Goal: Navigation & Orientation: Find specific page/section

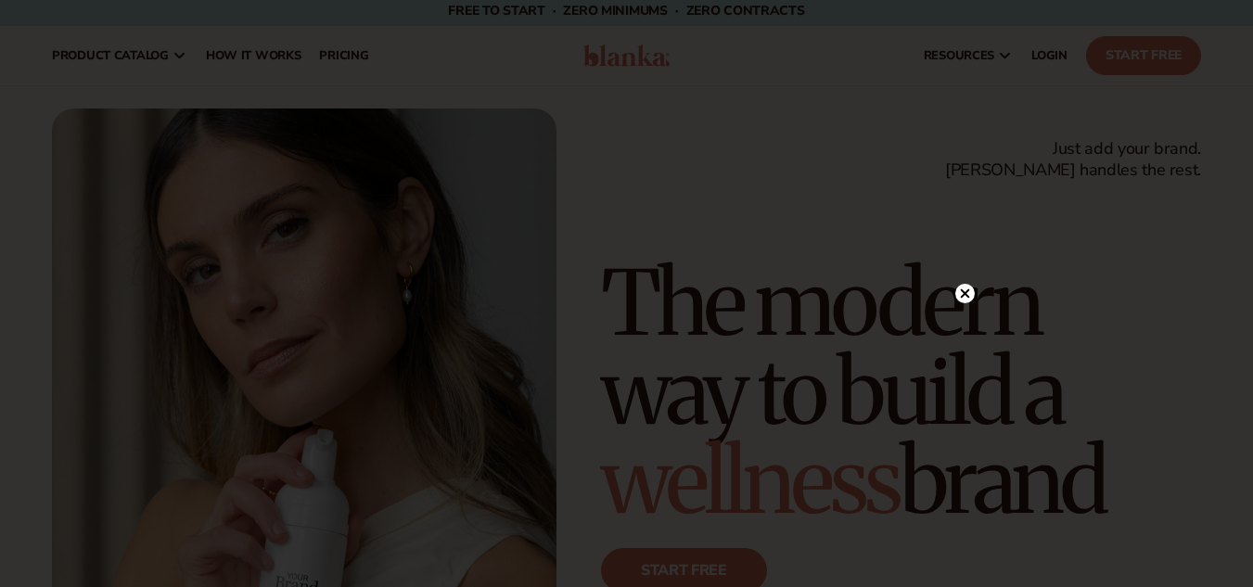
scroll to position [16, 0]
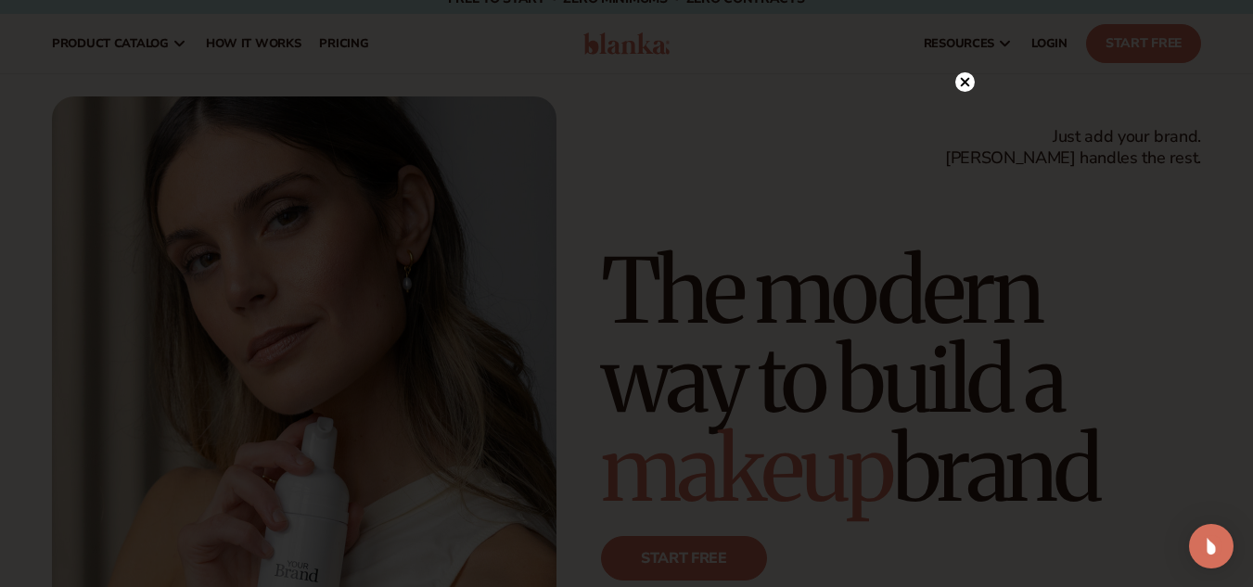
click at [962, 82] on circle at bounding box center [964, 81] width 19 height 19
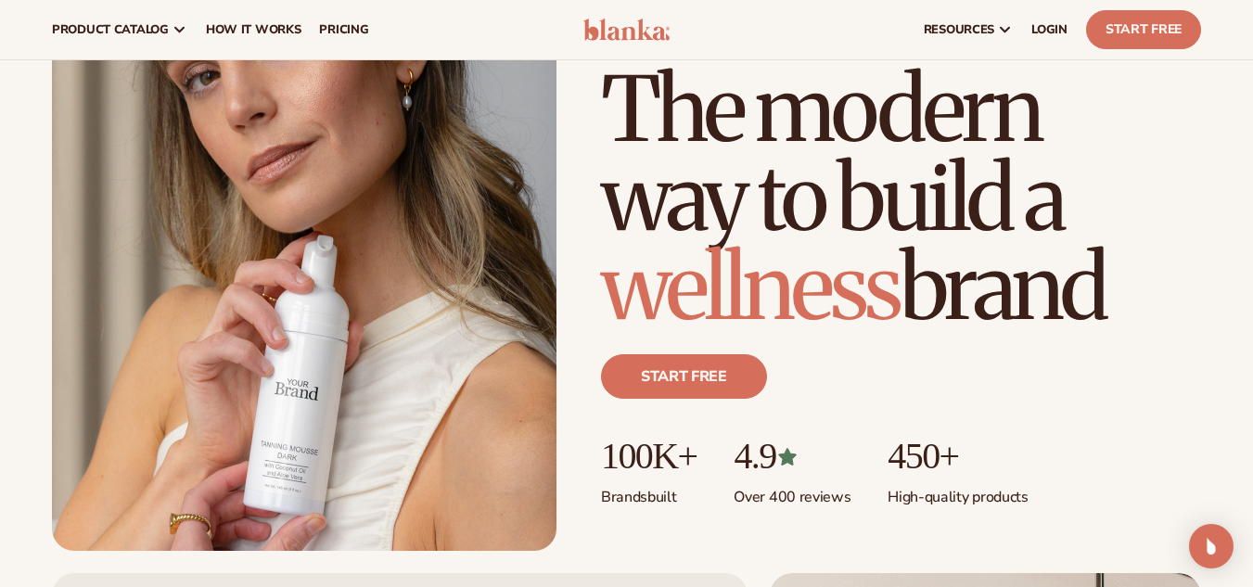
scroll to position [184, 0]
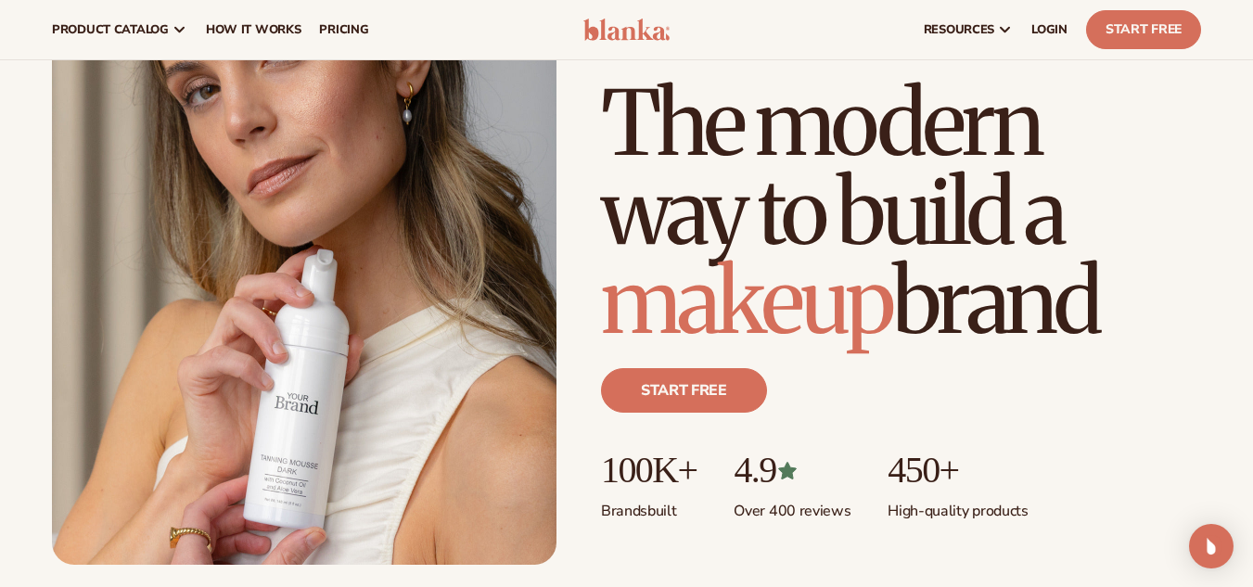
click at [667, 222] on h1 "The modern way to build a makeup brand" at bounding box center [901, 212] width 600 height 267
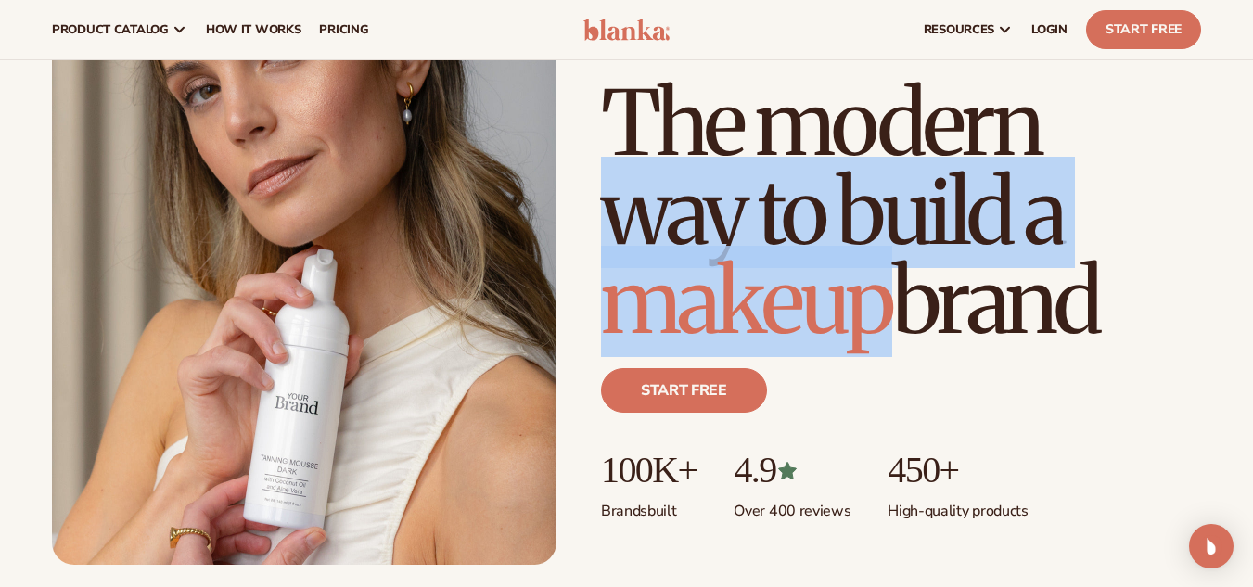
drag, startPoint x: 667, startPoint y: 222, endPoint x: 826, endPoint y: 254, distance: 162.8
click at [826, 254] on h1 "The modern way to build a makeup brand" at bounding box center [901, 212] width 600 height 267
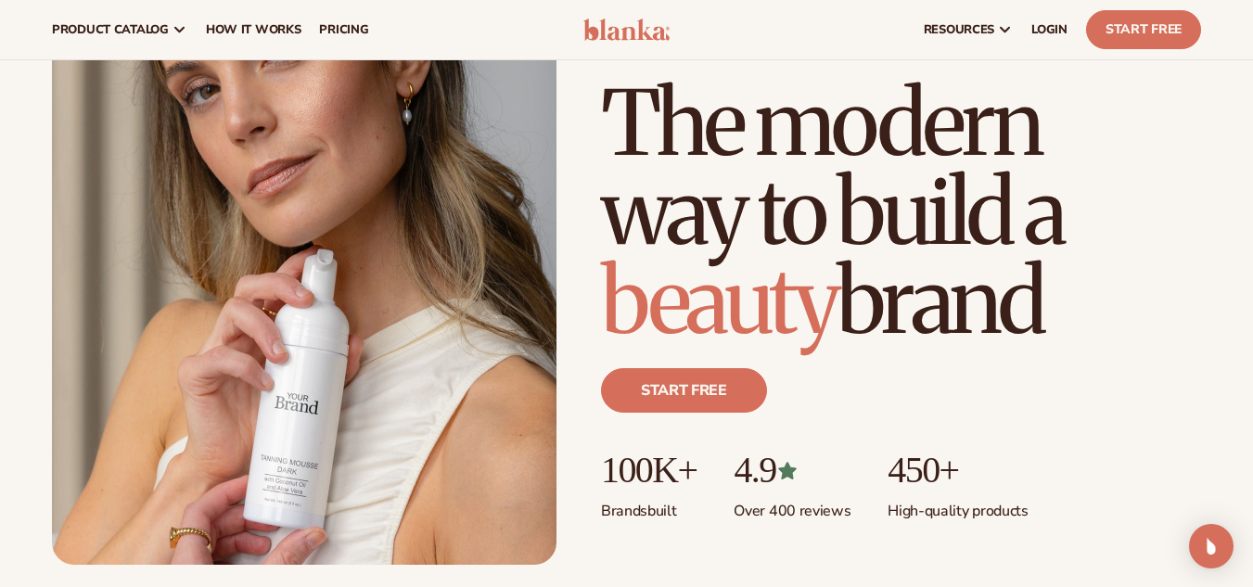
click at [826, 254] on span "beauty" at bounding box center [719, 301] width 236 height 111
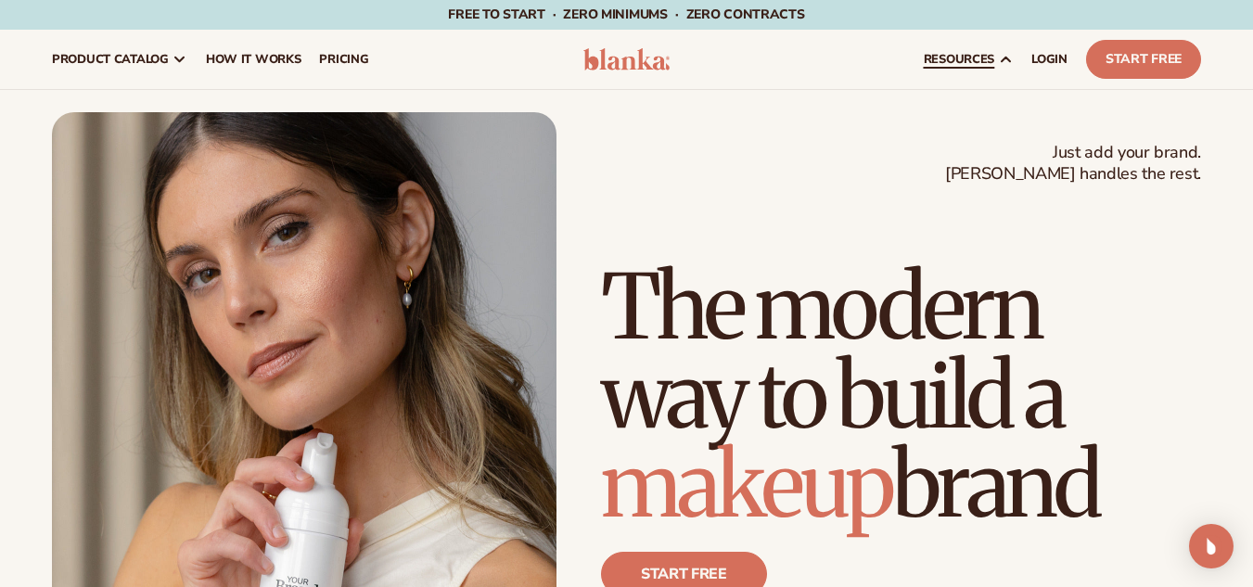
scroll to position [0, 0]
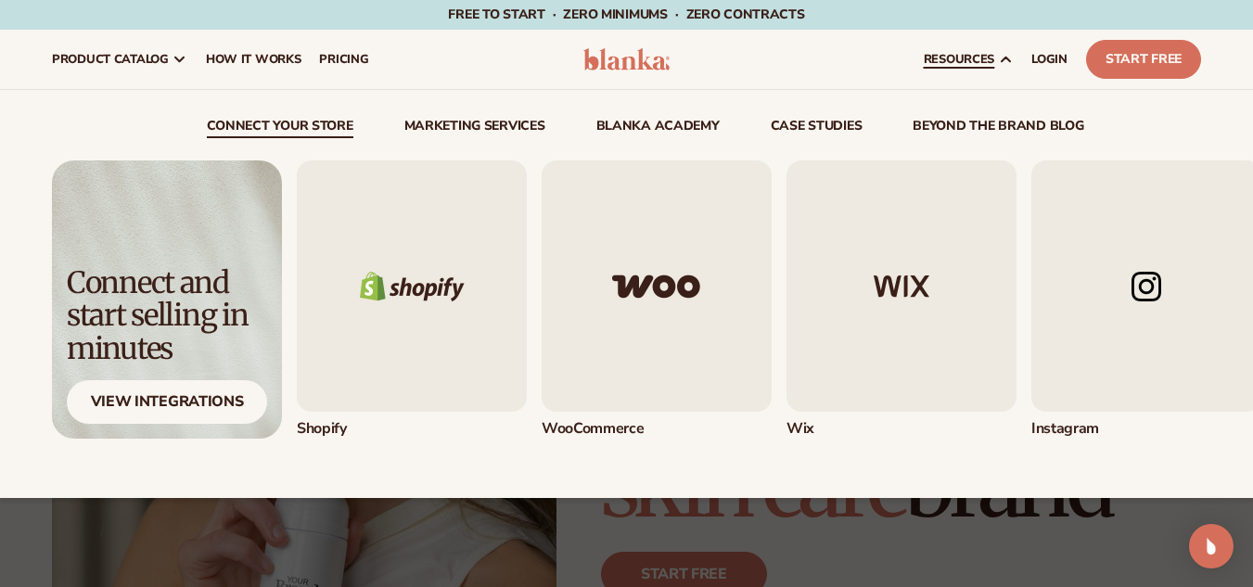
click at [385, 339] on img "1 / 5" at bounding box center [412, 285] width 230 height 251
